Goal: Task Accomplishment & Management: Use online tool/utility

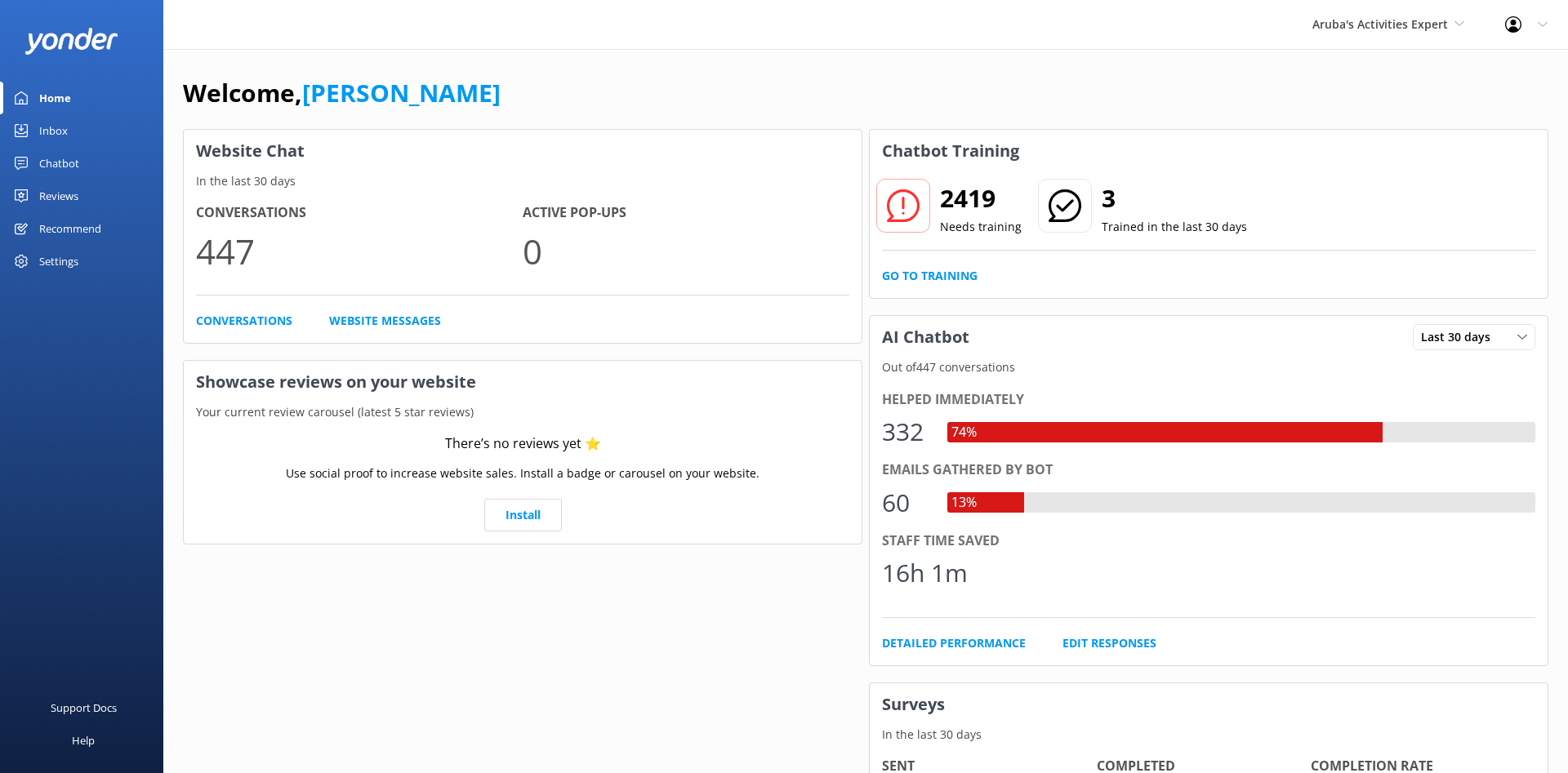
click at [57, 133] on div "Inbox" at bounding box center [53, 130] width 28 height 32
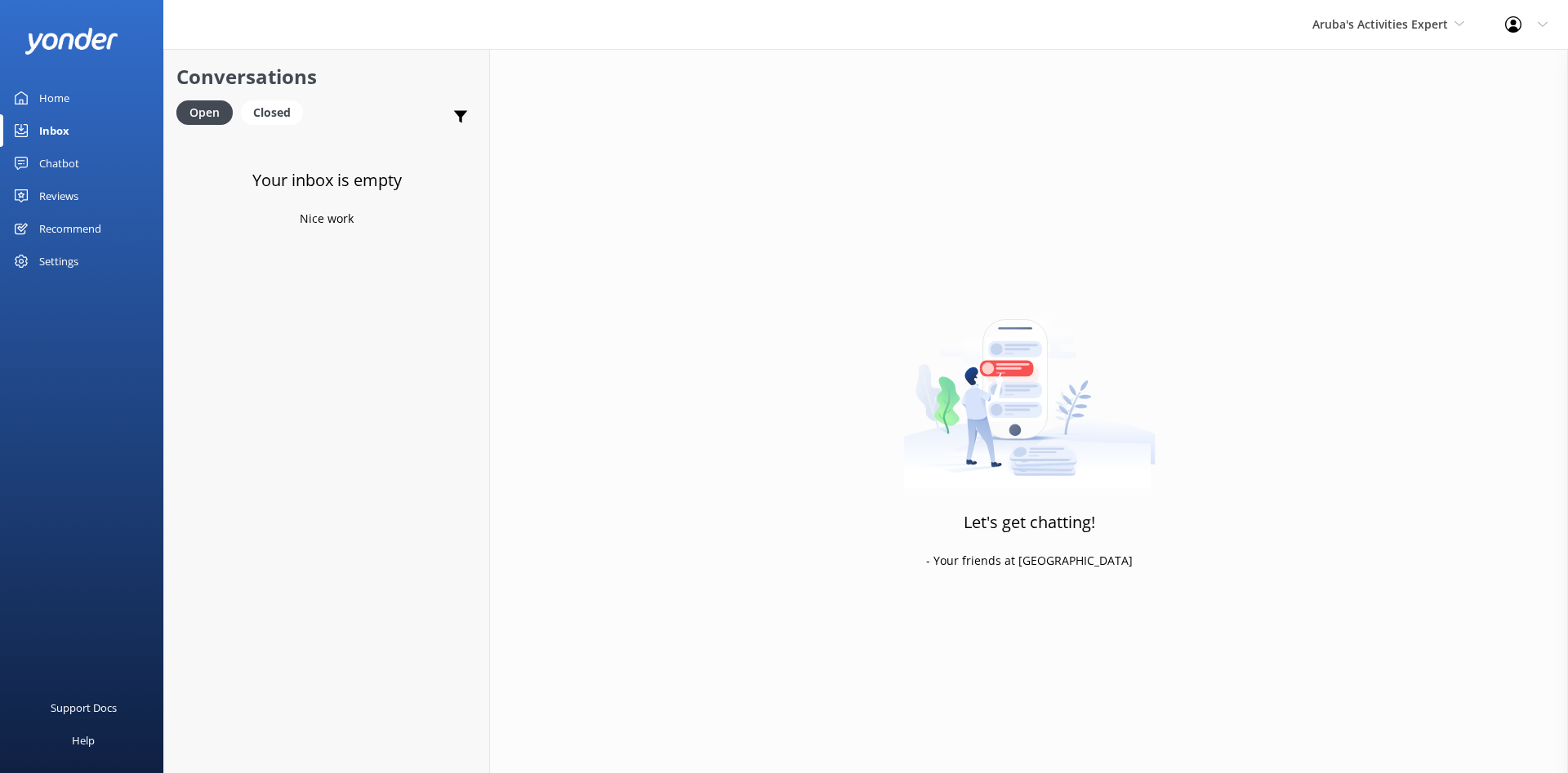
click at [71, 172] on div "Chatbot" at bounding box center [59, 163] width 40 height 32
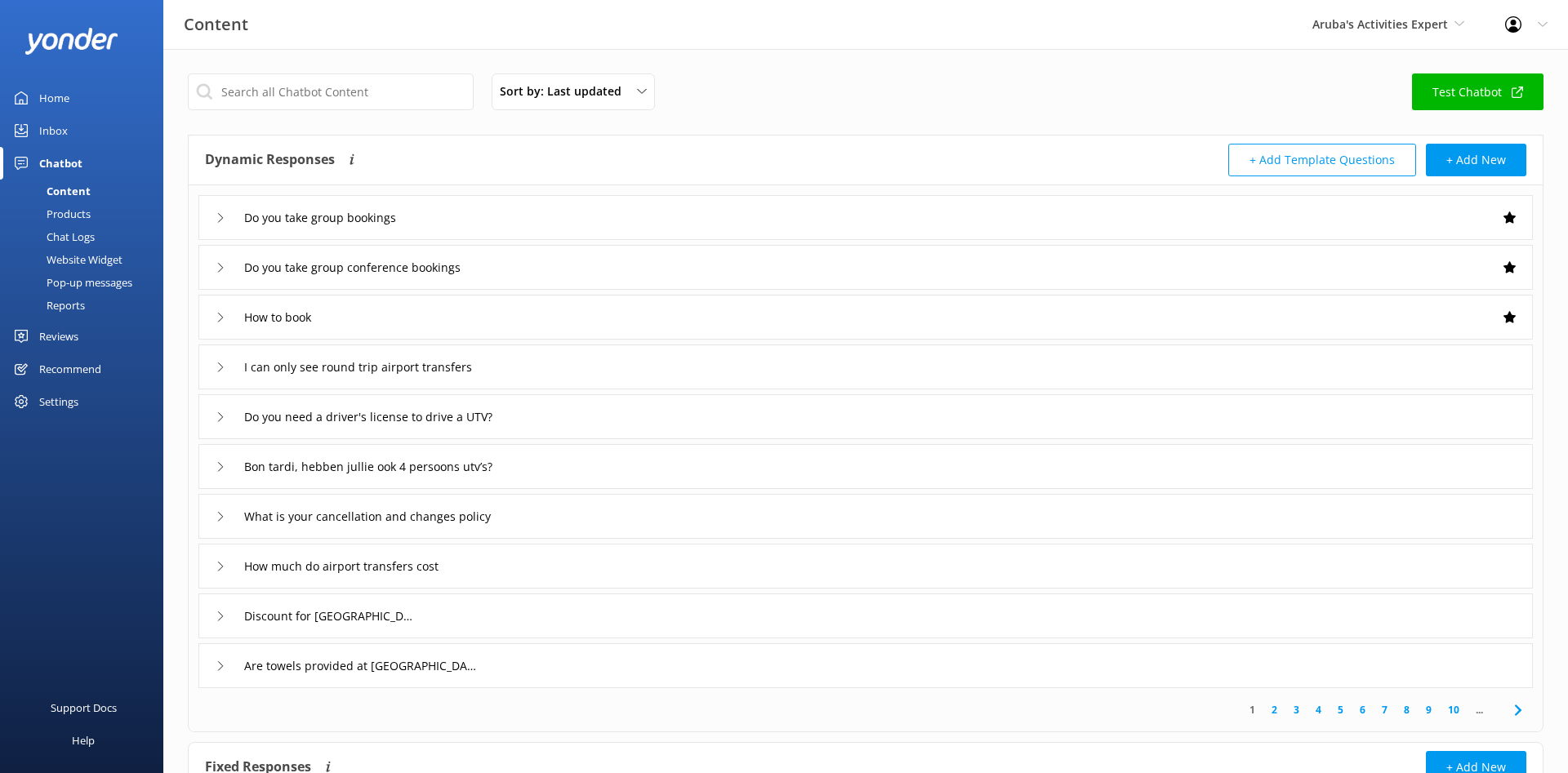
click at [62, 216] on div "Products" at bounding box center [50, 214] width 81 height 22
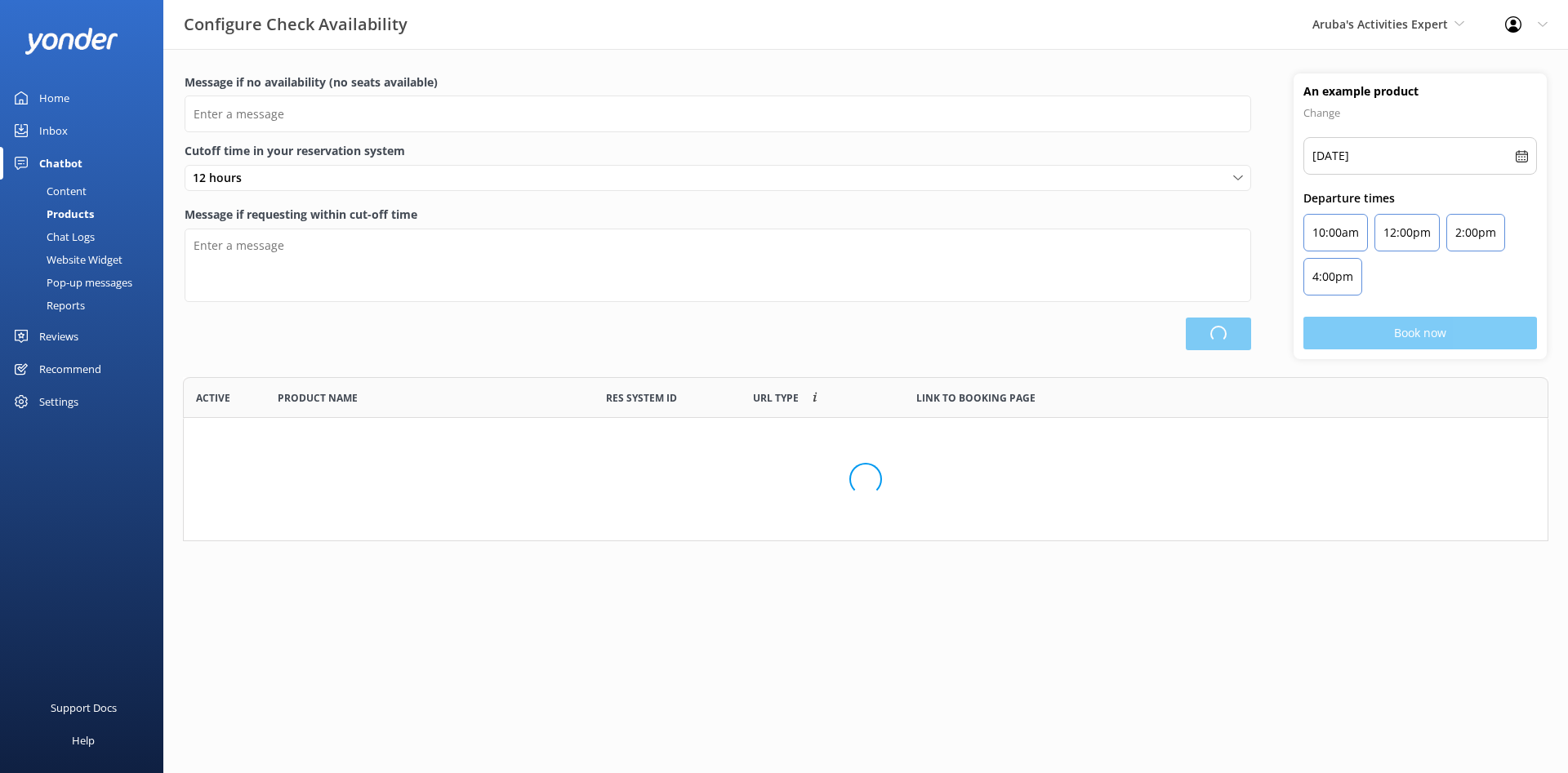
scroll to position [164, 1365]
type input "There are no seats available, please check an alternative day"
type textarea "Our online booking system closes {hours} prior to departure. Please contact us …"
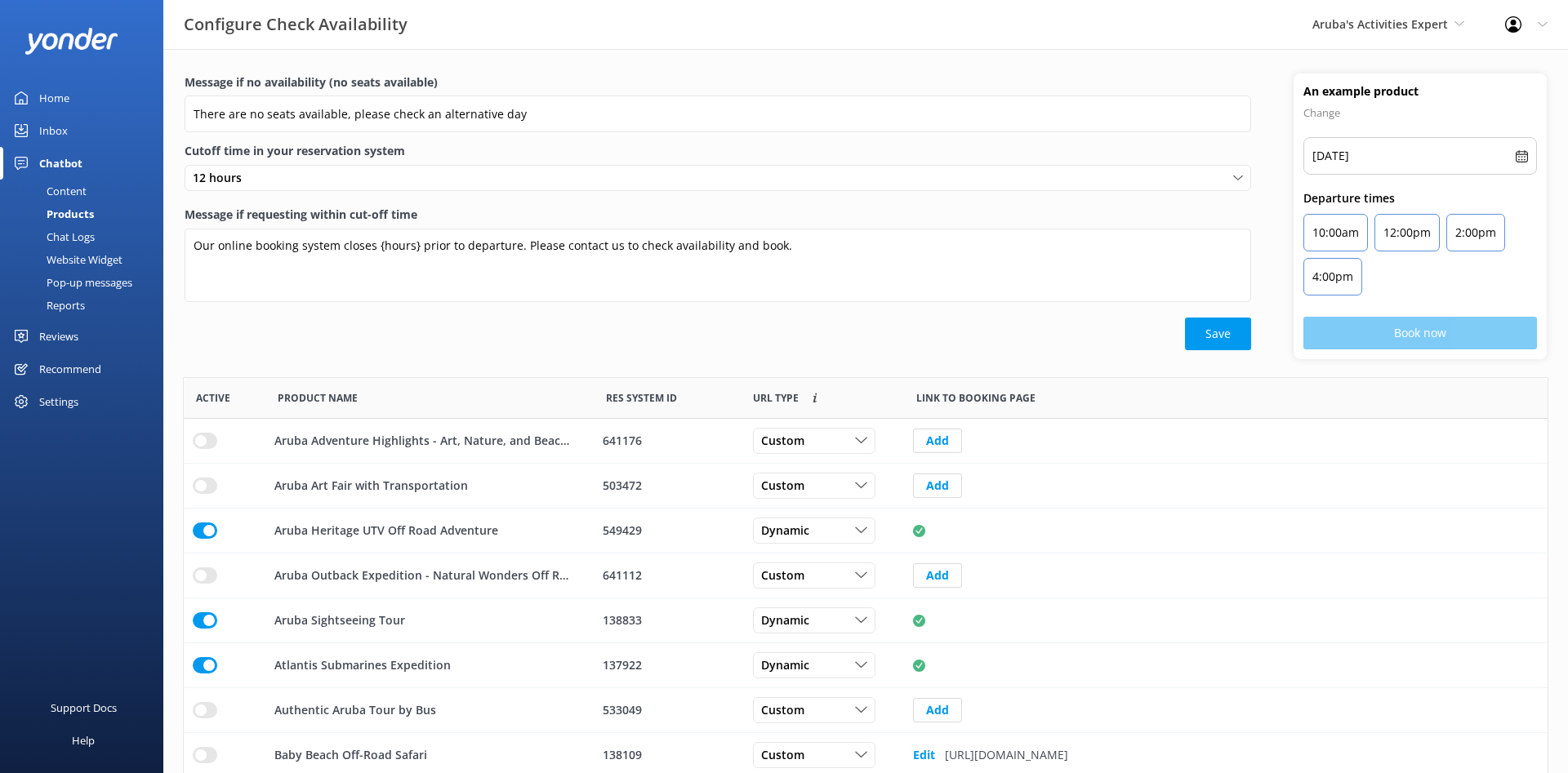
click at [69, 230] on div "Chat Logs" at bounding box center [52, 236] width 85 height 22
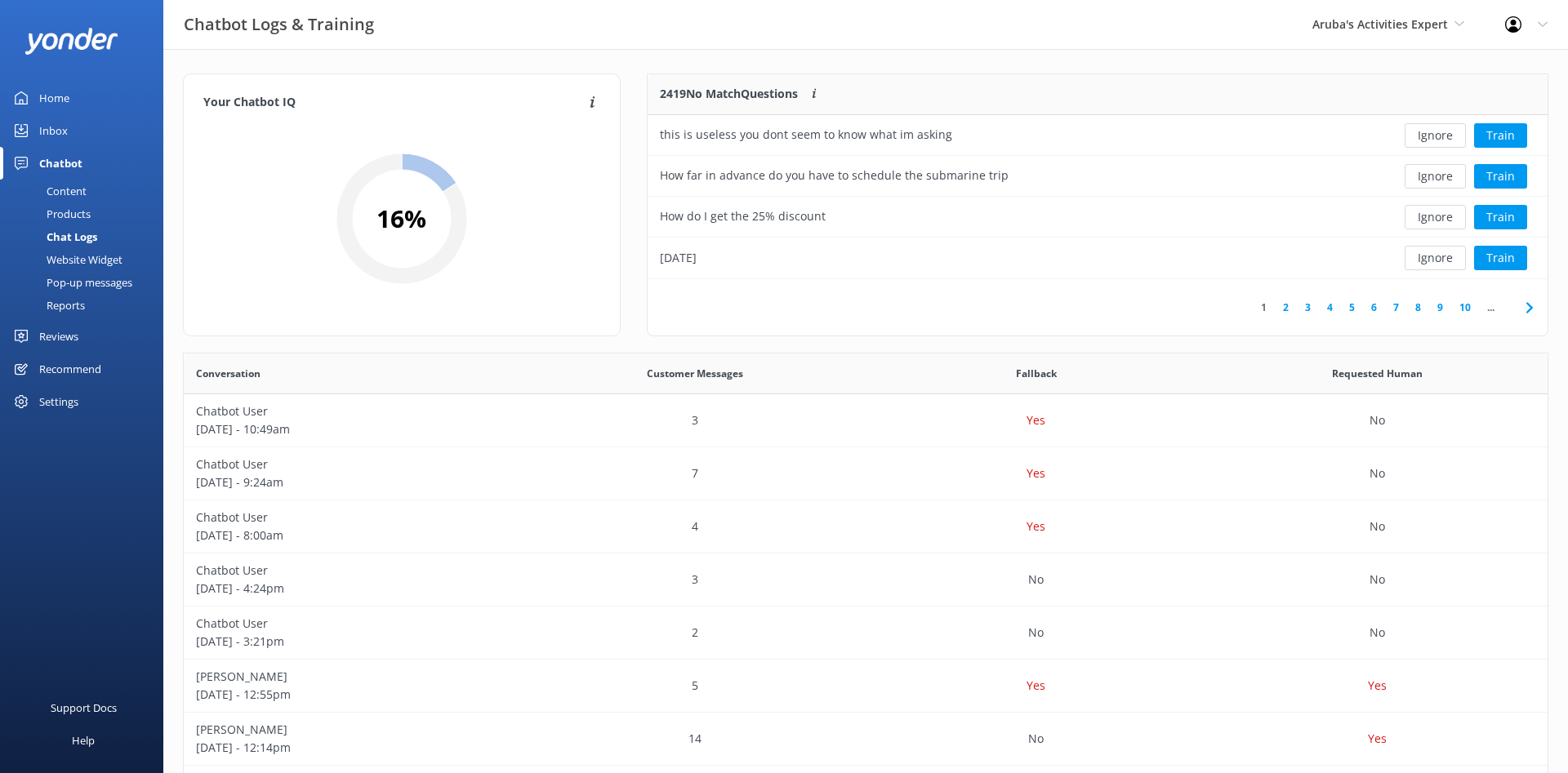
scroll to position [205, 900]
click at [999, 126] on div "this is useless you dont seem to know what im asking" at bounding box center [1006, 136] width 717 height 41
click at [788, 136] on div "this is useless you dont seem to know what im asking" at bounding box center [806, 135] width 293 height 18
click at [272, 423] on p "[DATE] - 10:49am" at bounding box center [354, 429] width 317 height 18
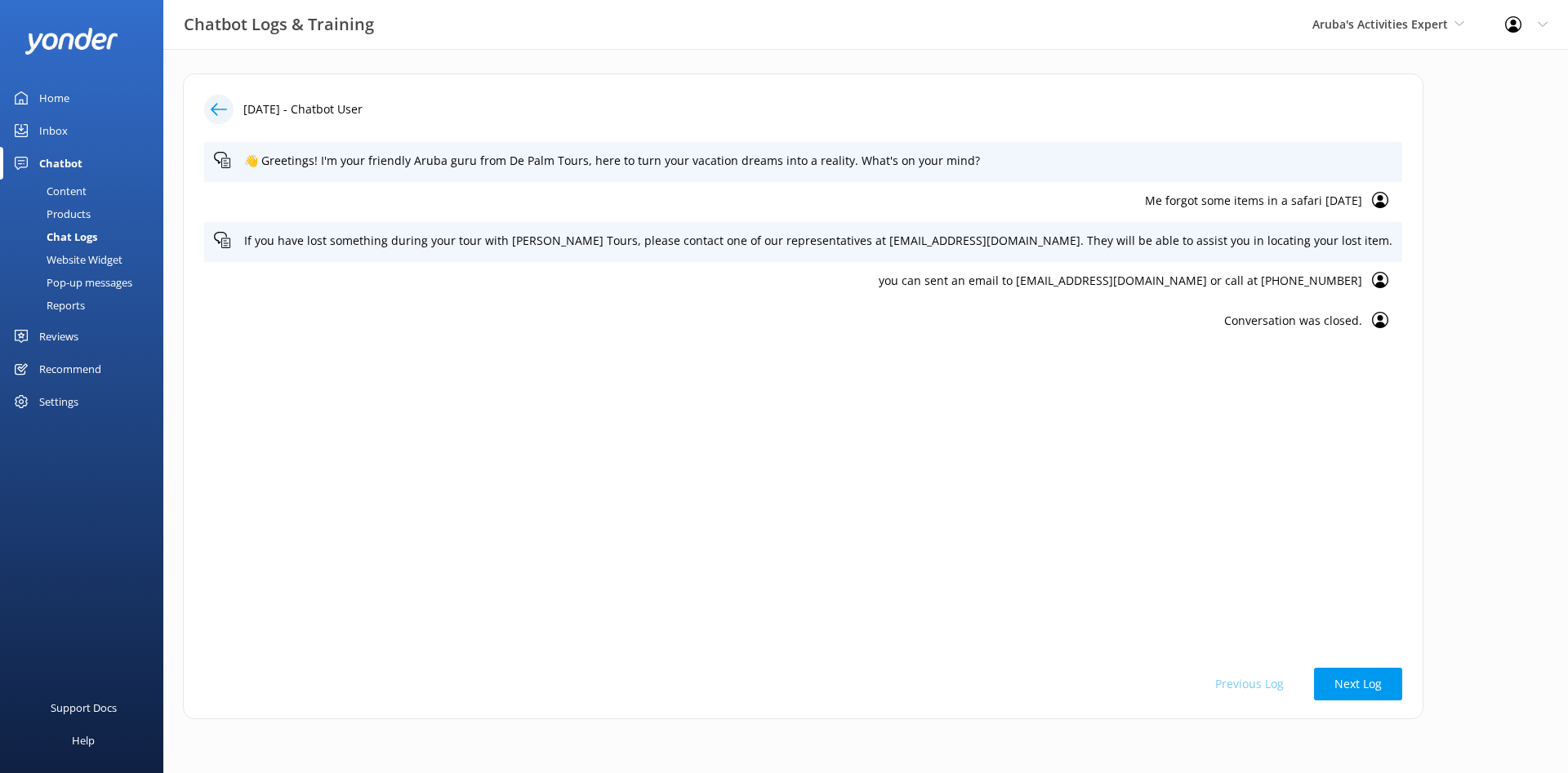
click at [227, 117] on div at bounding box center [219, 109] width 29 height 29
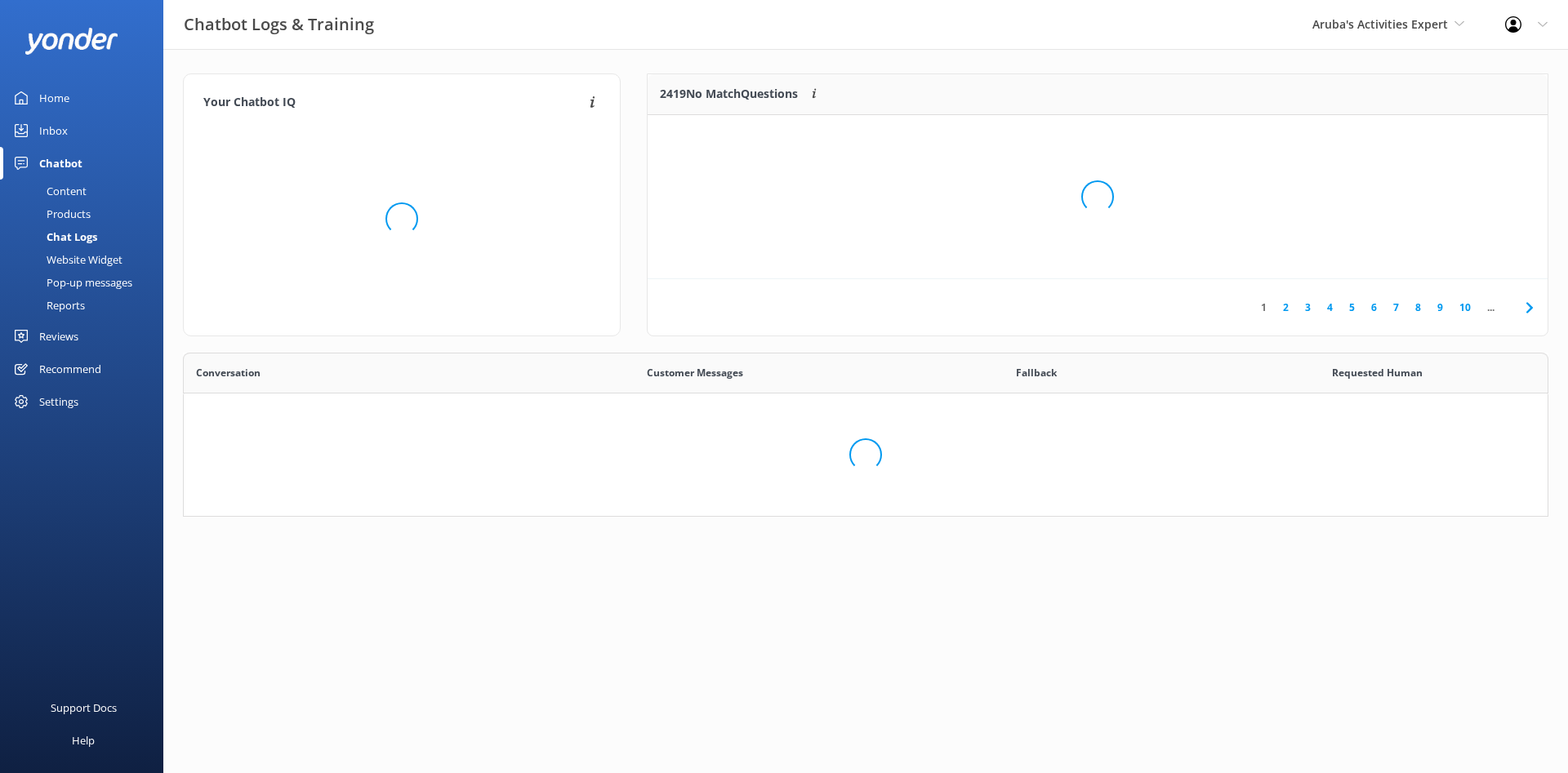
scroll to position [573, 1363]
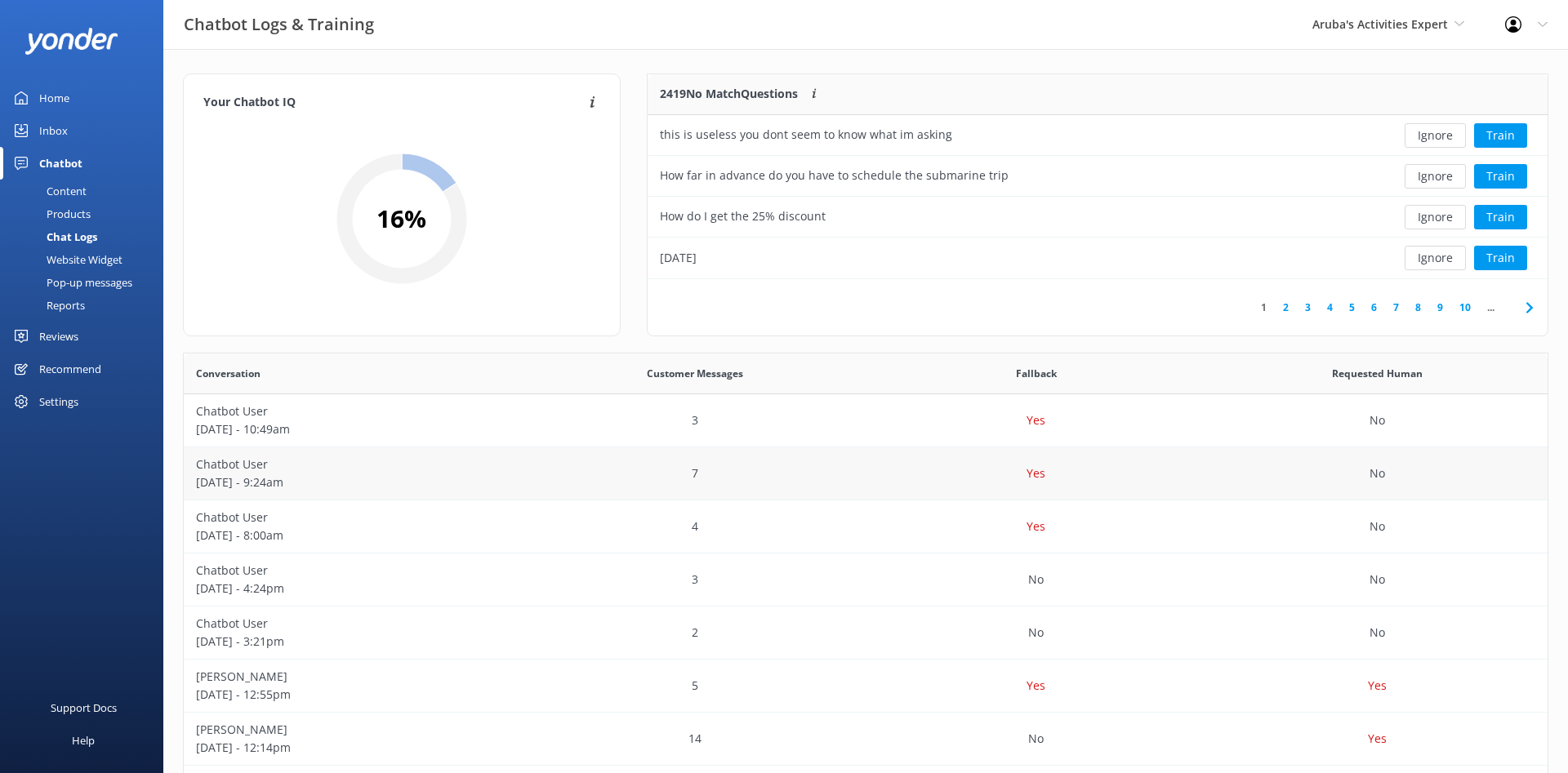
click at [353, 483] on p "[DATE] - 9:24am" at bounding box center [354, 482] width 317 height 18
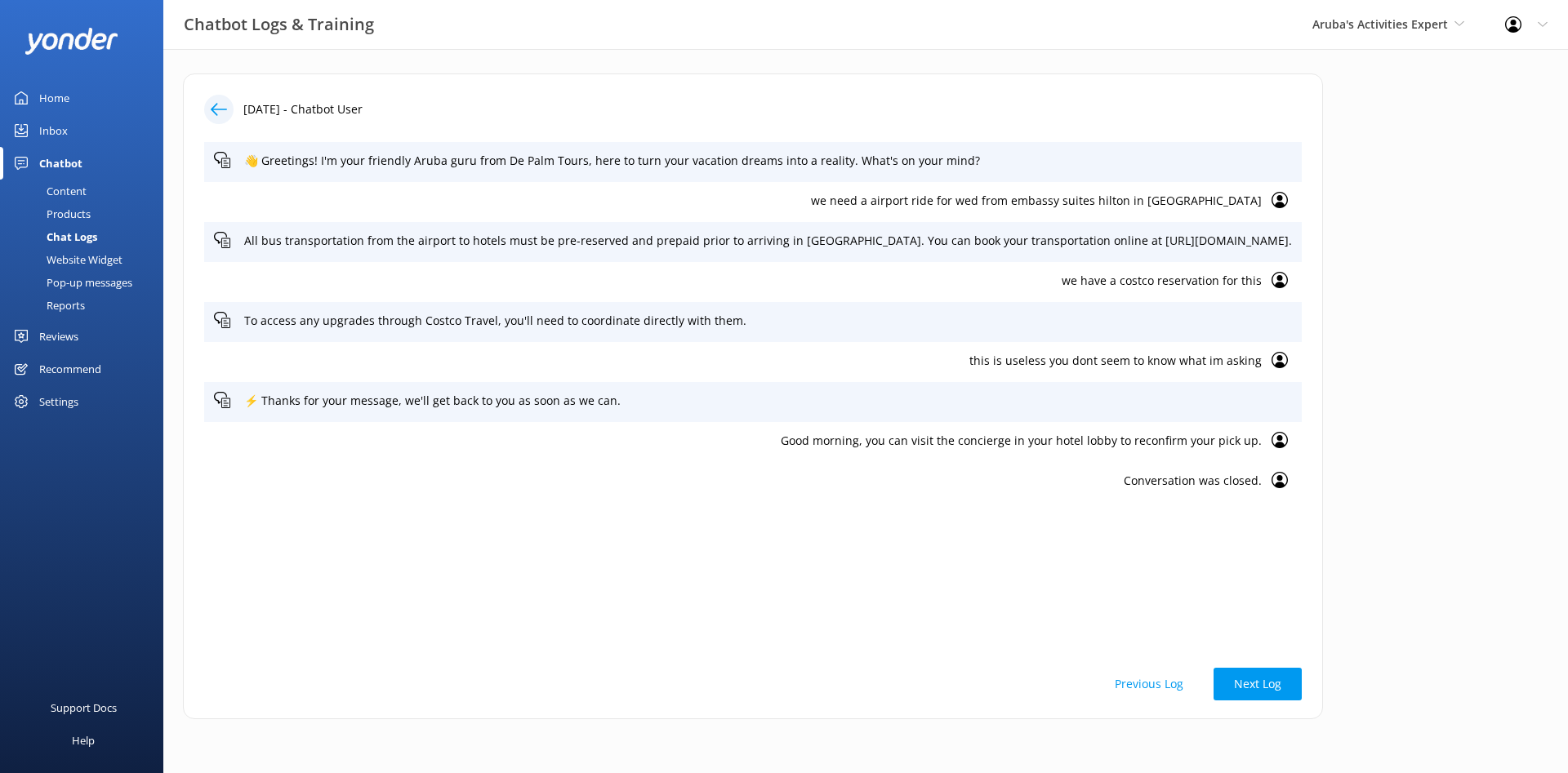
click at [220, 110] on icon at bounding box center [219, 109] width 17 height 17
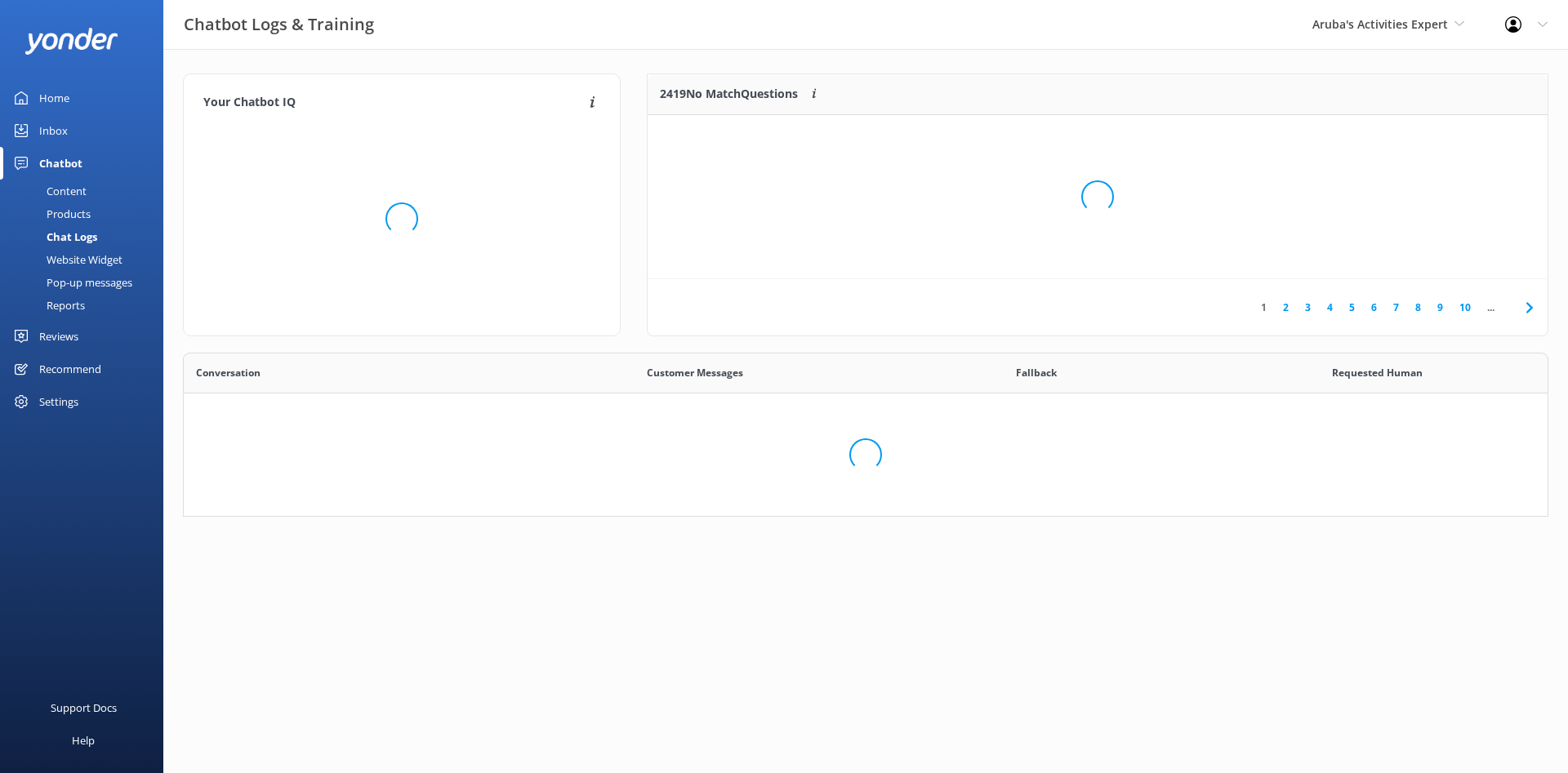
scroll to position [573, 1363]
